Goal: Information Seeking & Learning: Learn about a topic

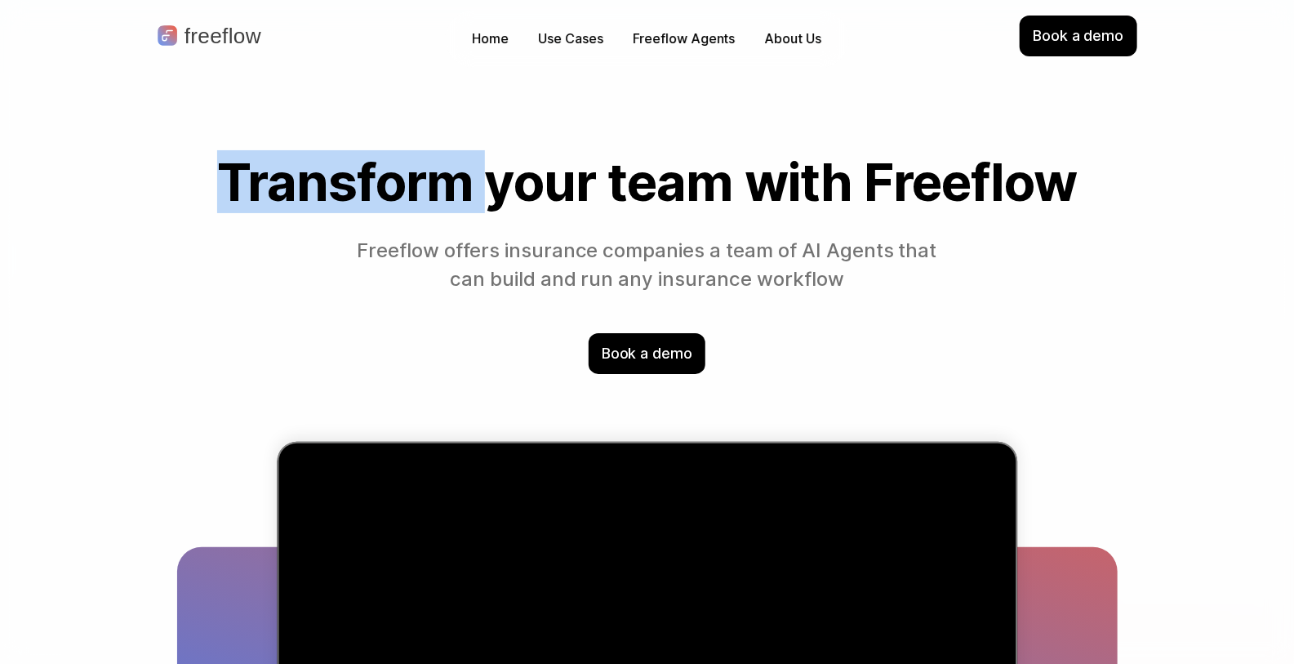
drag, startPoint x: 209, startPoint y: 182, endPoint x: 523, endPoint y: 202, distance: 314.9
click at [516, 202] on h1 "Transform your team with Freeflow" at bounding box center [647, 181] width 940 height 57
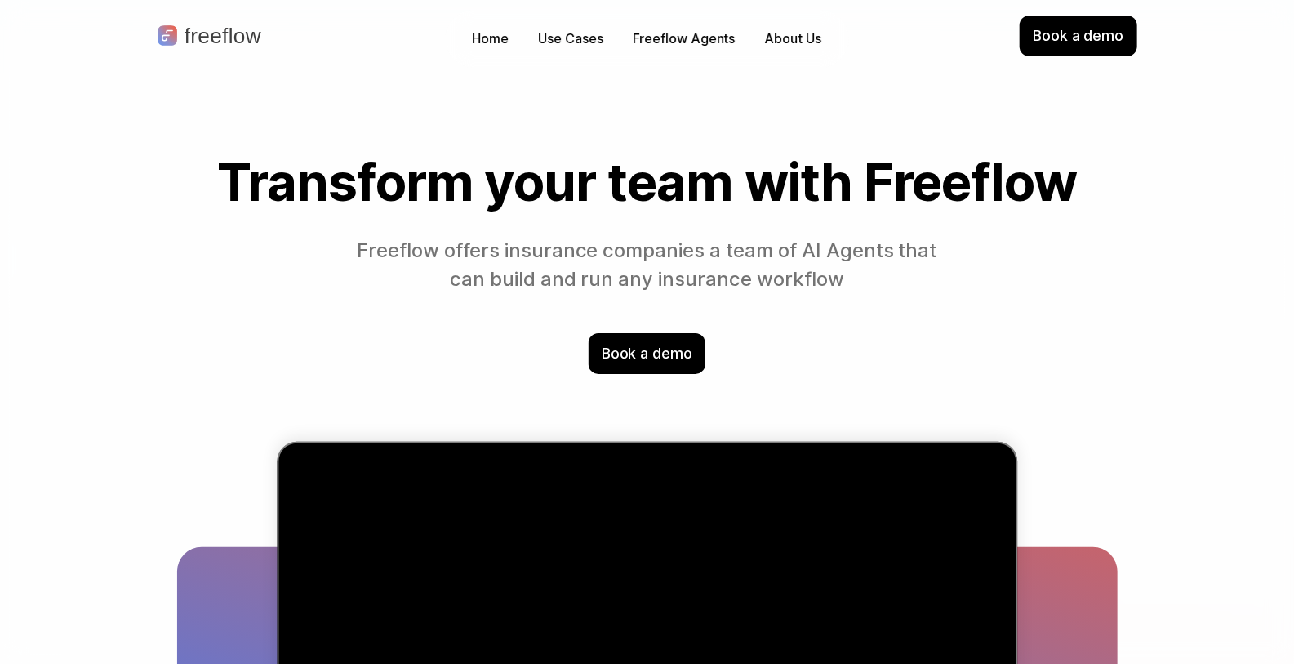
click at [535, 202] on h1 "Transform your team with Freeflow" at bounding box center [647, 181] width 940 height 57
click at [588, 37] on p "Use Cases" at bounding box center [571, 38] width 64 height 19
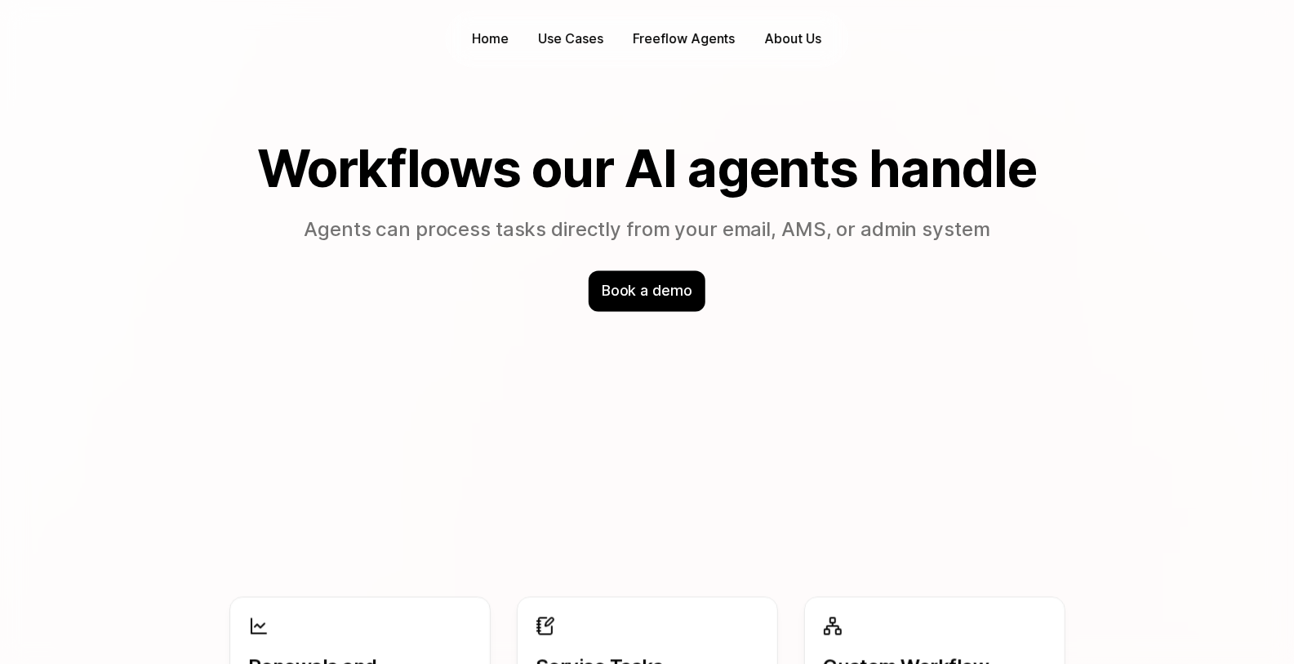
scroll to position [1401, 0]
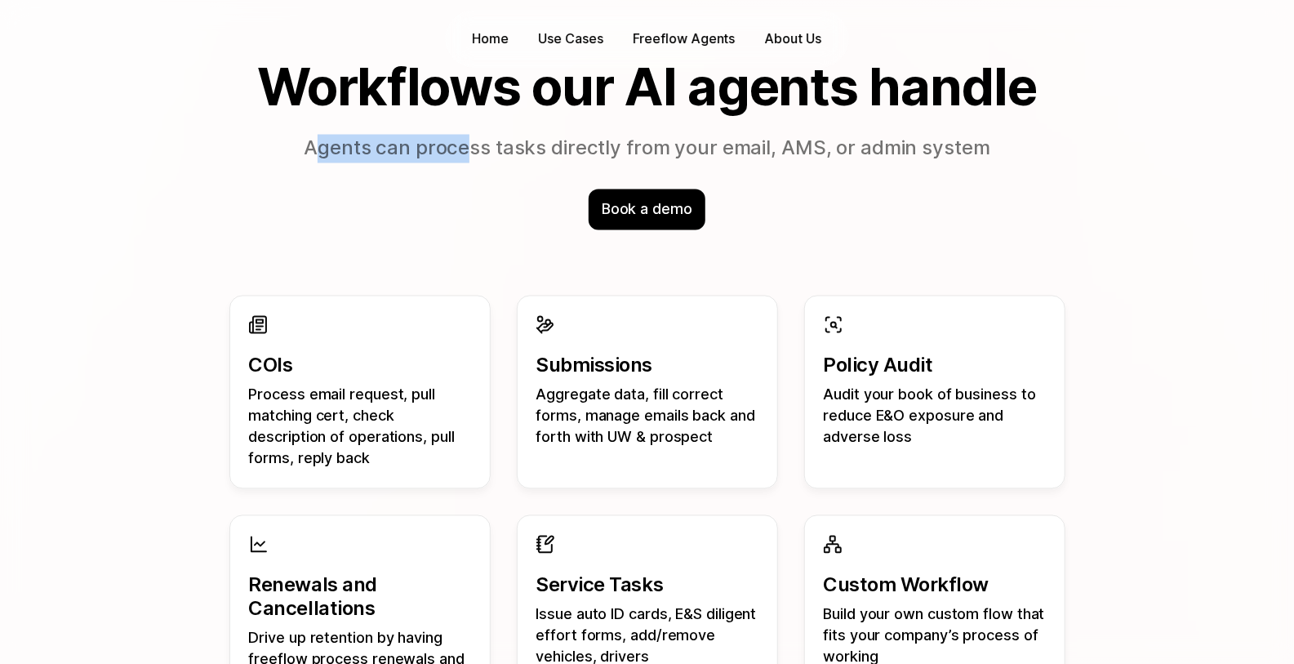
drag, startPoint x: 316, startPoint y: 151, endPoint x: 482, endPoint y: 144, distance: 166.7
click at [482, 144] on p "Agents can process tasks directly from your email, AMS, or admin system" at bounding box center [647, 149] width 940 height 29
drag, startPoint x: 489, startPoint y: 145, endPoint x: 615, endPoint y: 143, distance: 126.5
click at [612, 144] on p "Agents can process tasks directly from your email, AMS, or admin system" at bounding box center [647, 149] width 940 height 29
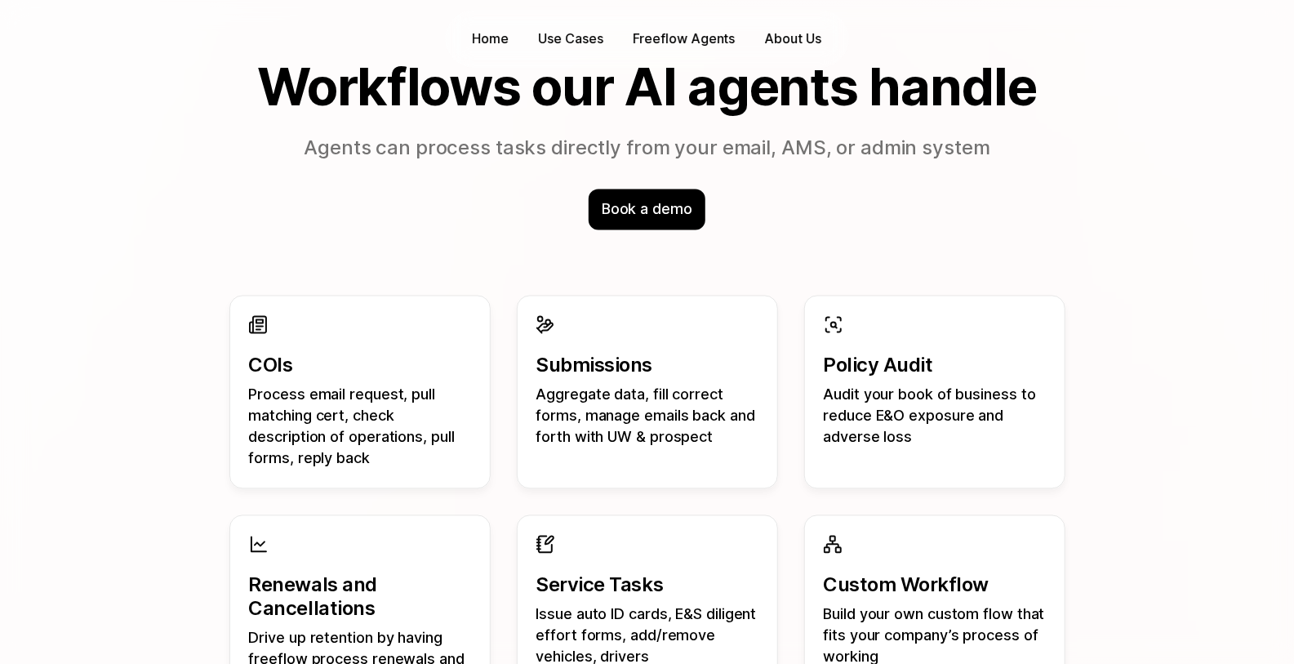
click at [615, 143] on p "Agents can process tasks directly from your email, AMS, or admin system" at bounding box center [647, 149] width 940 height 29
drag, startPoint x: 246, startPoint y: 365, endPoint x: 287, endPoint y: 364, distance: 40.8
click at [286, 367] on div "COIs Process email request, pull matching cert, check description of operations…" at bounding box center [359, 391] width 261 height 193
click at [287, 364] on p "COIs" at bounding box center [360, 366] width 222 height 24
drag, startPoint x: 246, startPoint y: 333, endPoint x: 349, endPoint y: 365, distance: 106.9
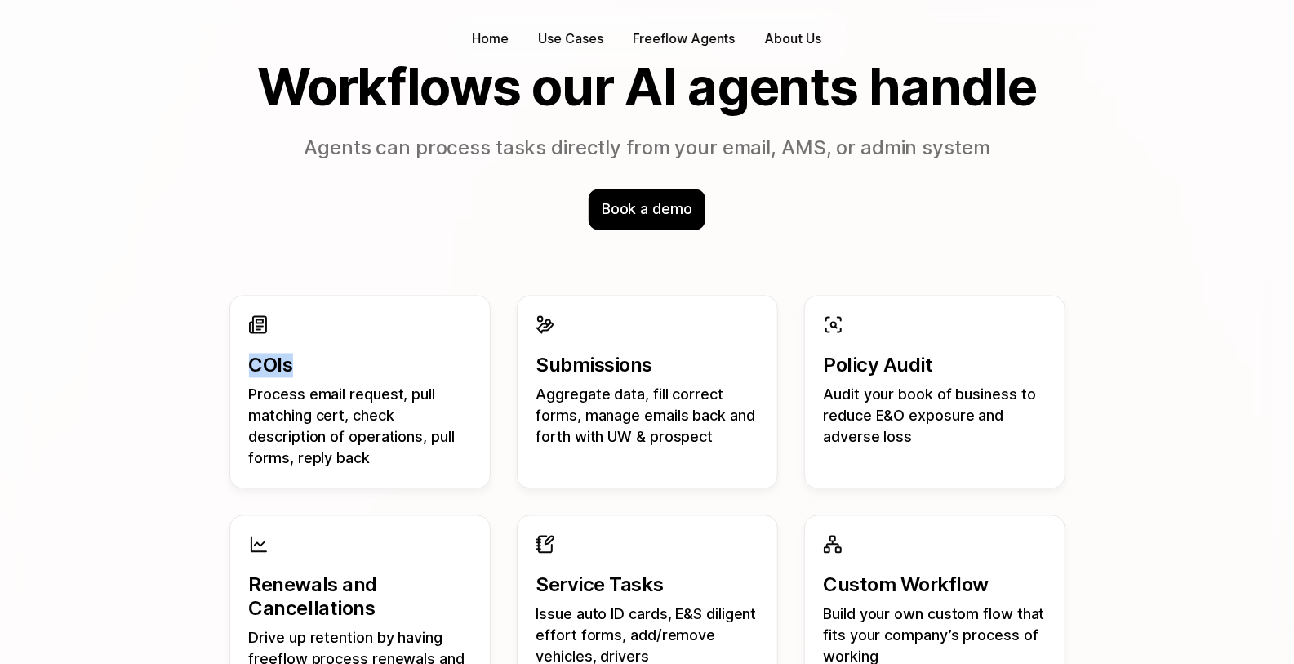
click at [344, 365] on div "COIs Process email request, pull matching cert, check description of operations…" at bounding box center [359, 391] width 261 height 193
click at [349, 365] on p "COIs" at bounding box center [360, 366] width 222 height 24
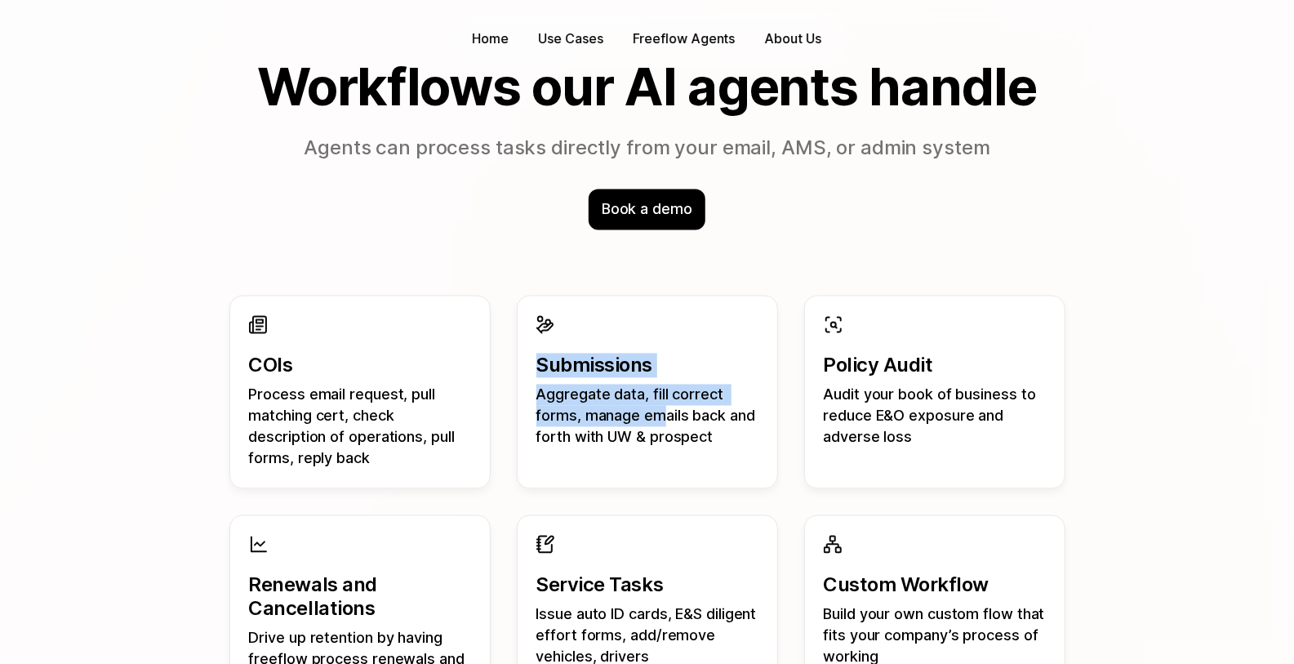
drag, startPoint x: 529, startPoint y: 362, endPoint x: 673, endPoint y: 420, distance: 155.4
click at [673, 420] on div "Submissions Aggregate data, fill correct forms, manage emails back and forth wi…" at bounding box center [647, 381] width 261 height 172
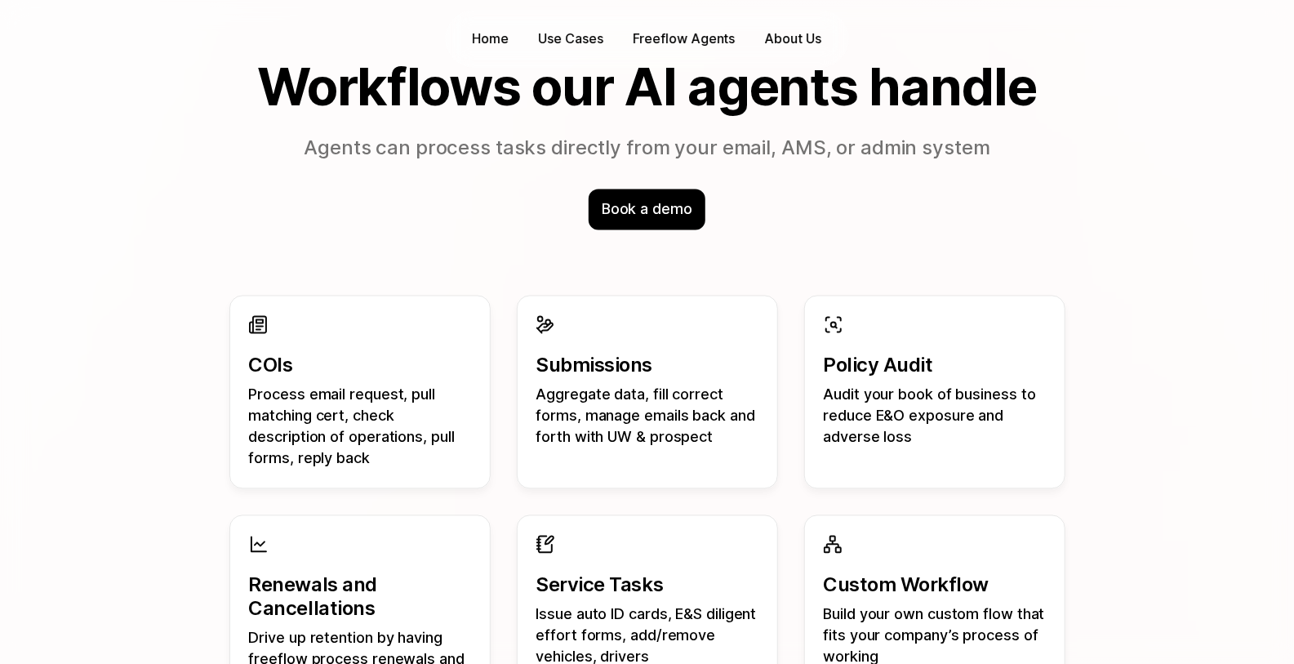
click at [682, 422] on p "Aggregate data, fill correct forms, manage emails back and forth with UW & pros…" at bounding box center [647, 416] width 222 height 64
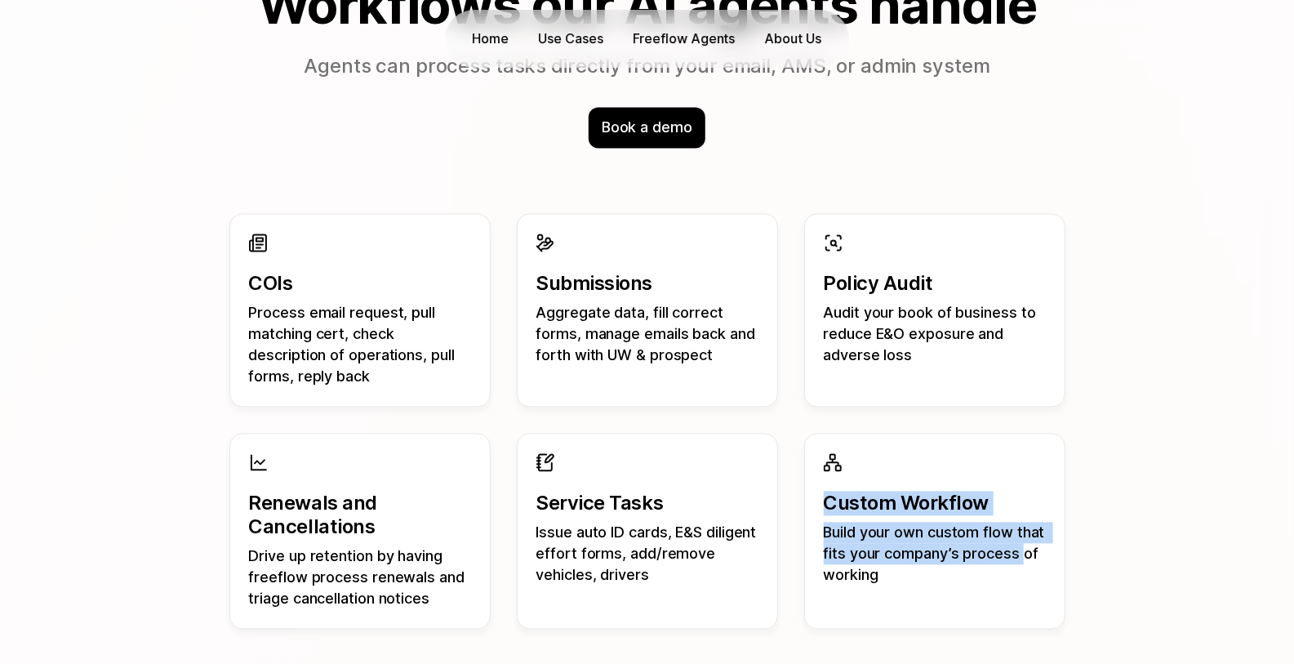
drag, startPoint x: 793, startPoint y: 444, endPoint x: 906, endPoint y: 574, distance: 172.4
click at [894, 574] on div "Renewals and Cancellations Drive up retention by having freeflow process renewa…" at bounding box center [647, 531] width 836 height 196
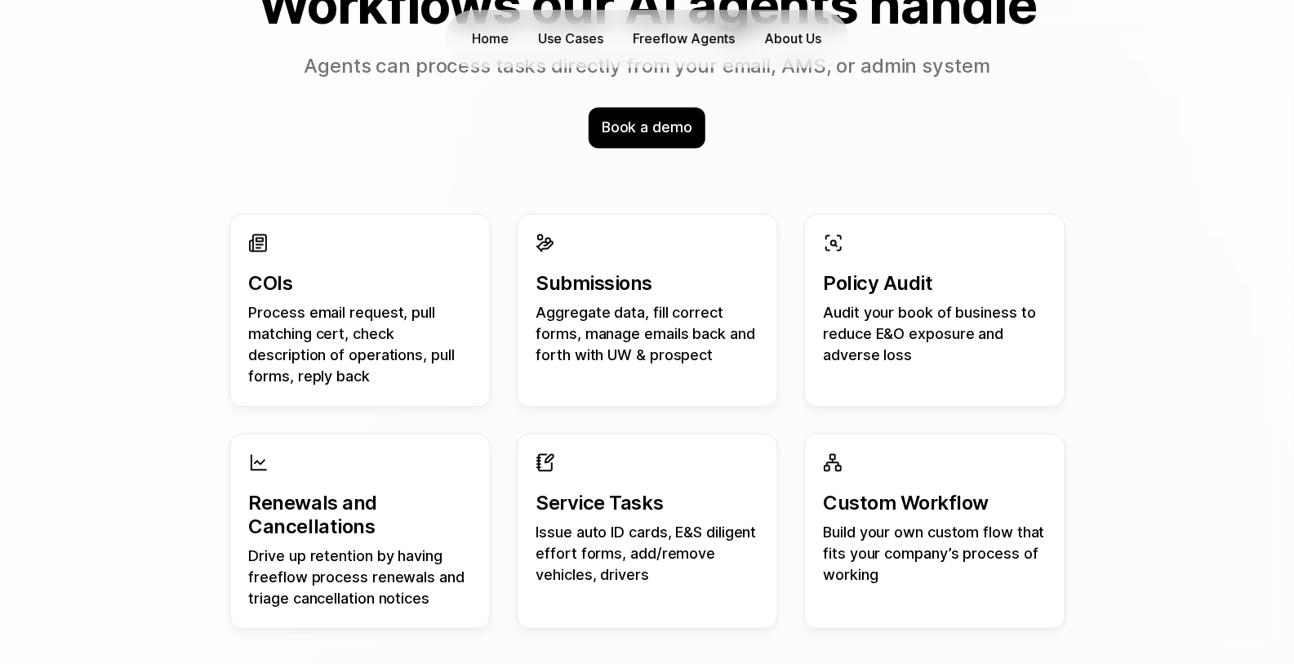
click at [908, 574] on p "Build your own custom flow that fits your company’s process of working" at bounding box center [935, 554] width 222 height 64
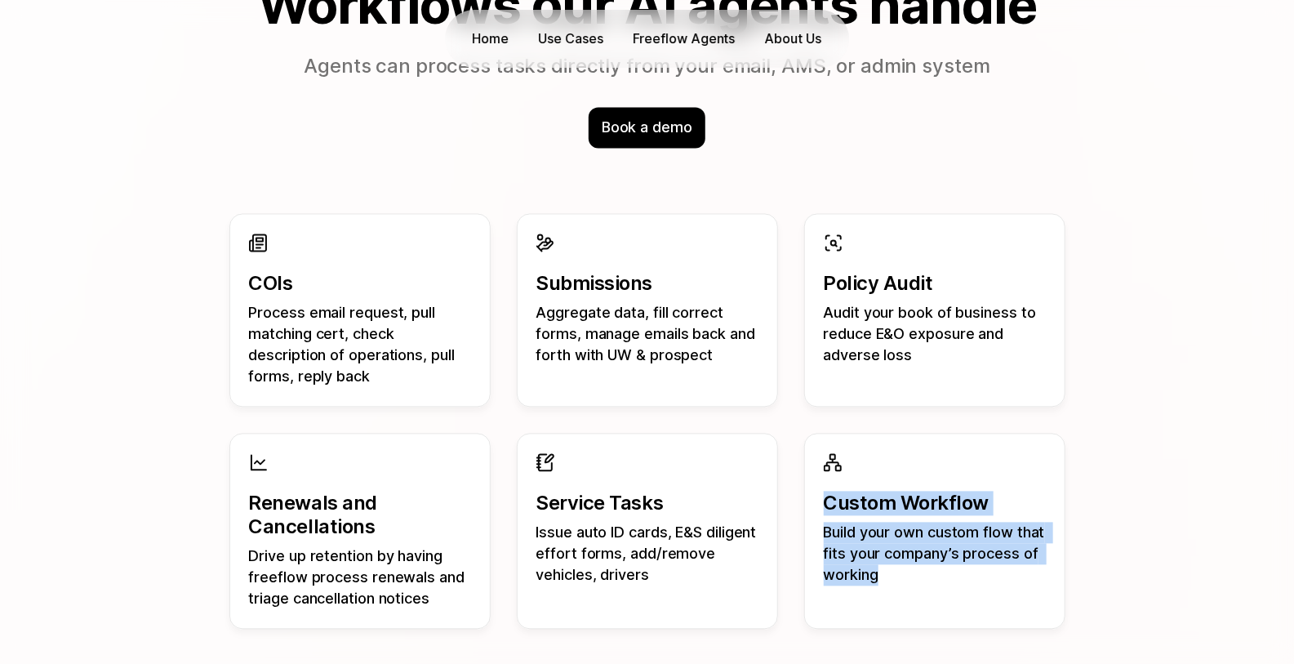
drag, startPoint x: 991, startPoint y: 571, endPoint x: 792, endPoint y: 493, distance: 213.7
click at [793, 495] on div "Renewals and Cancellations Drive up retention by having freeflow process renewa…" at bounding box center [647, 531] width 836 height 196
click at [792, 493] on div "Renewals and Cancellations Drive up retention by having freeflow process renewa…" at bounding box center [647, 531] width 836 height 196
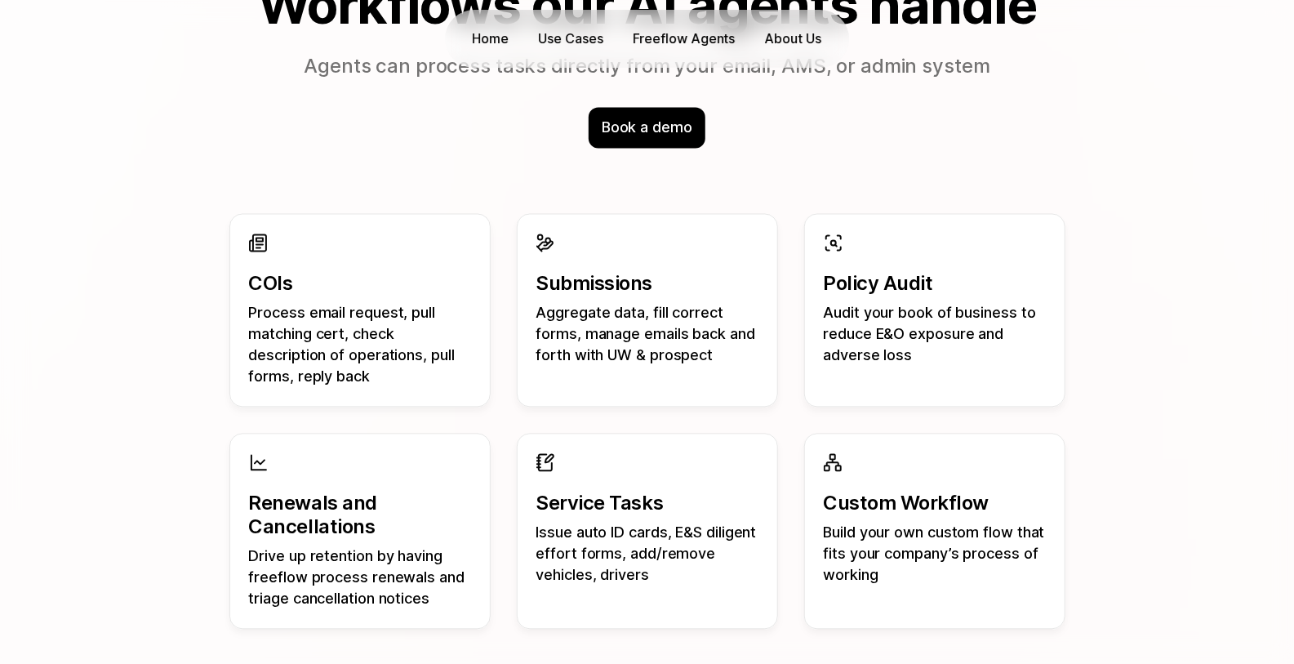
scroll to position [1401, 0]
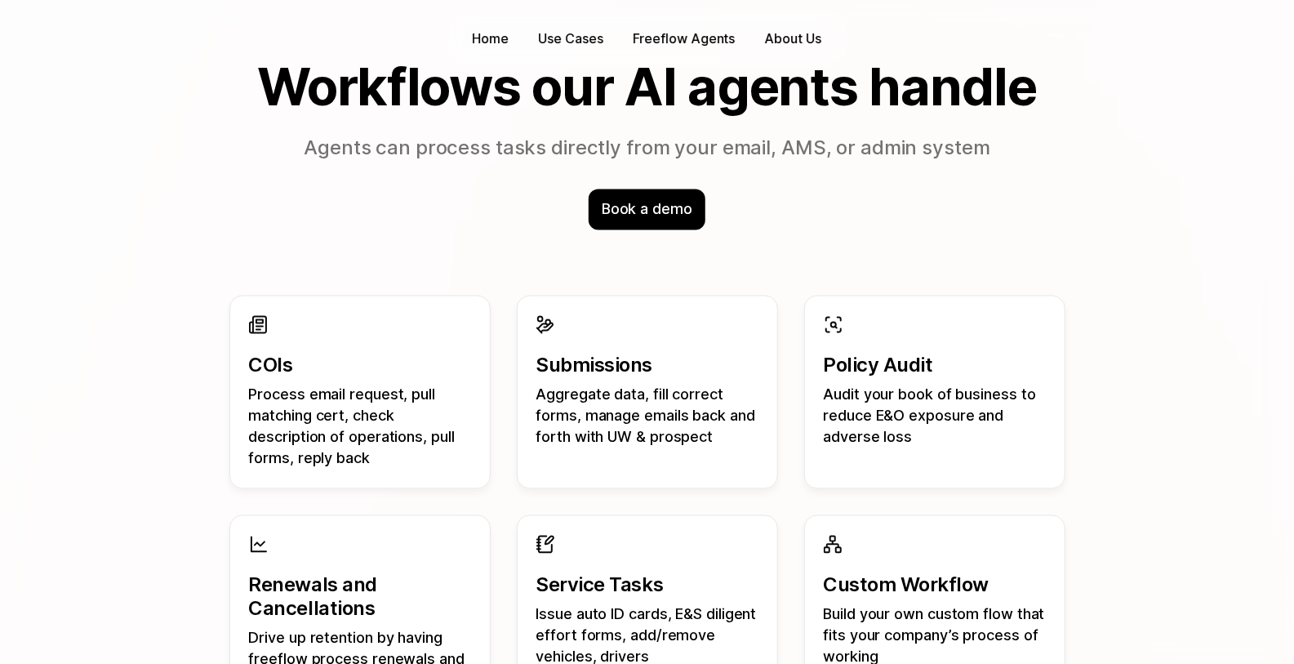
click at [750, 148] on p "Agents can process tasks directly from your email, AMS, or admin system" at bounding box center [647, 149] width 940 height 29
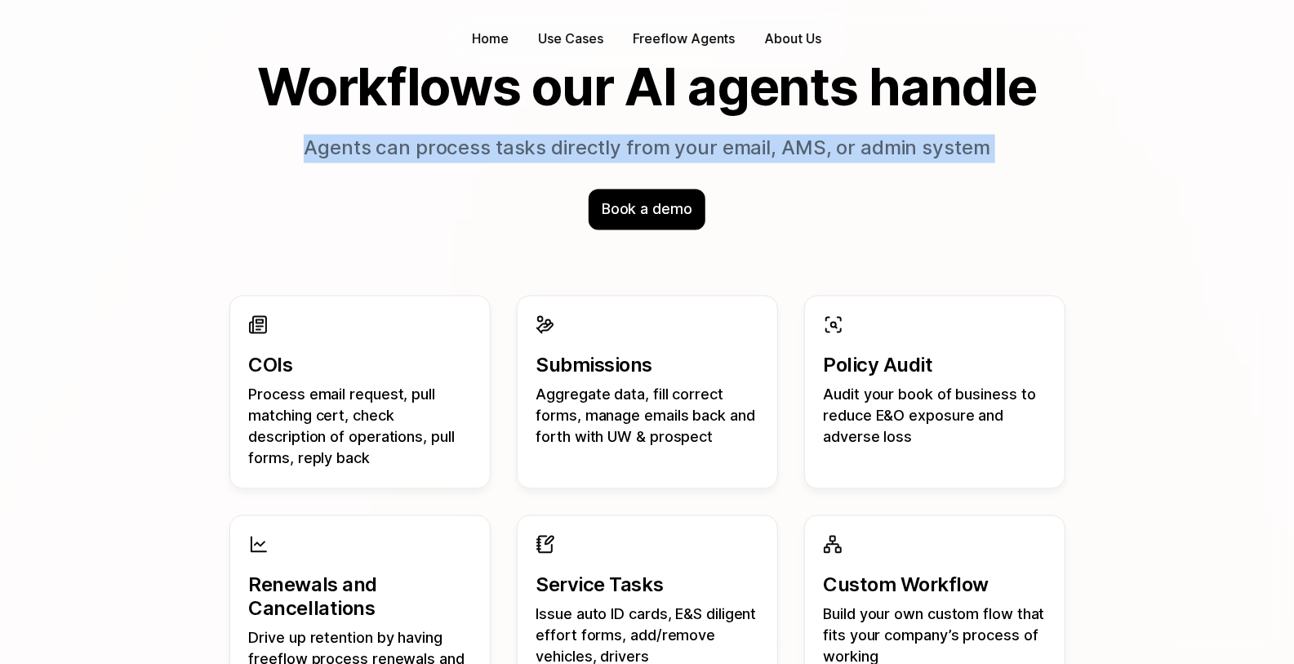
click at [750, 148] on p "Agents can process tasks directly from your email, AMS, or admin system" at bounding box center [647, 149] width 940 height 29
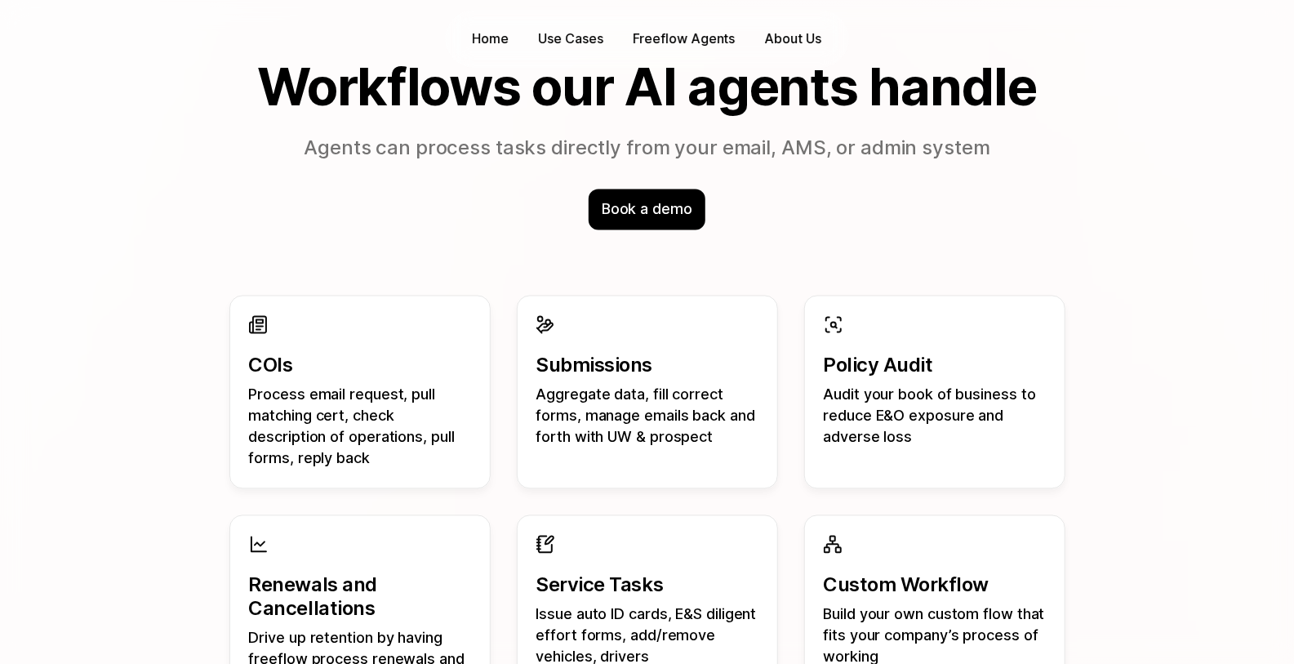
click at [815, 268] on div "COIs Process email request, pull matching cert, check description of operations…" at bounding box center [647, 503] width 940 height 494
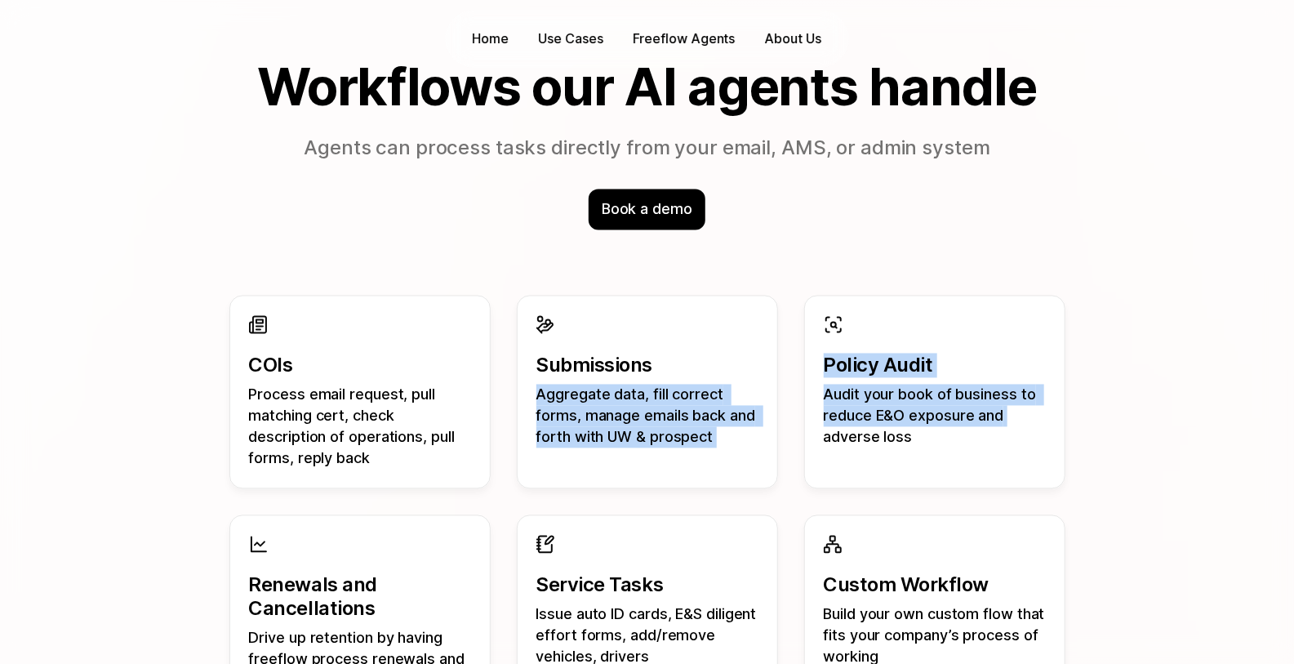
drag, startPoint x: 780, startPoint y: 282, endPoint x: 797, endPoint y: 463, distance: 182.0
click at [797, 463] on div "COIs Process email request, pull matching cert, check description of operations…" at bounding box center [647, 503] width 940 height 494
click at [797, 463] on div "COIs Process email request, pull matching cert, check description of operations…" at bounding box center [647, 391] width 836 height 193
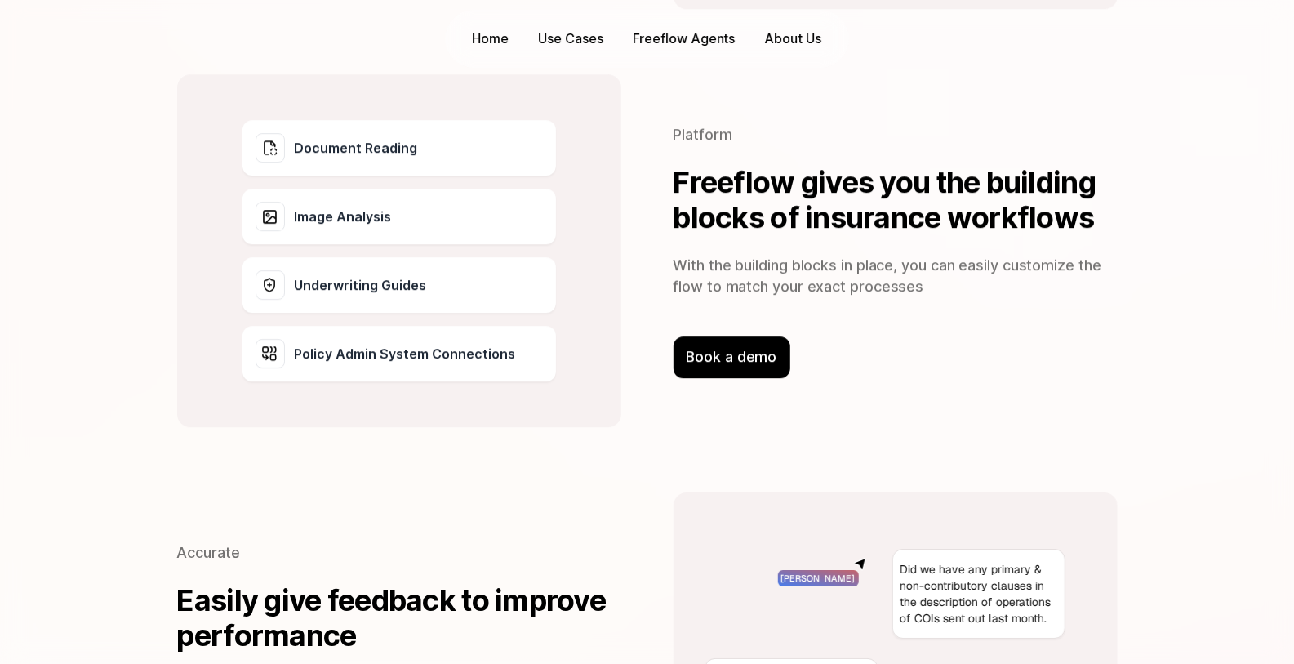
scroll to position [2543, 0]
